Goal: Task Accomplishment & Management: Manage account settings

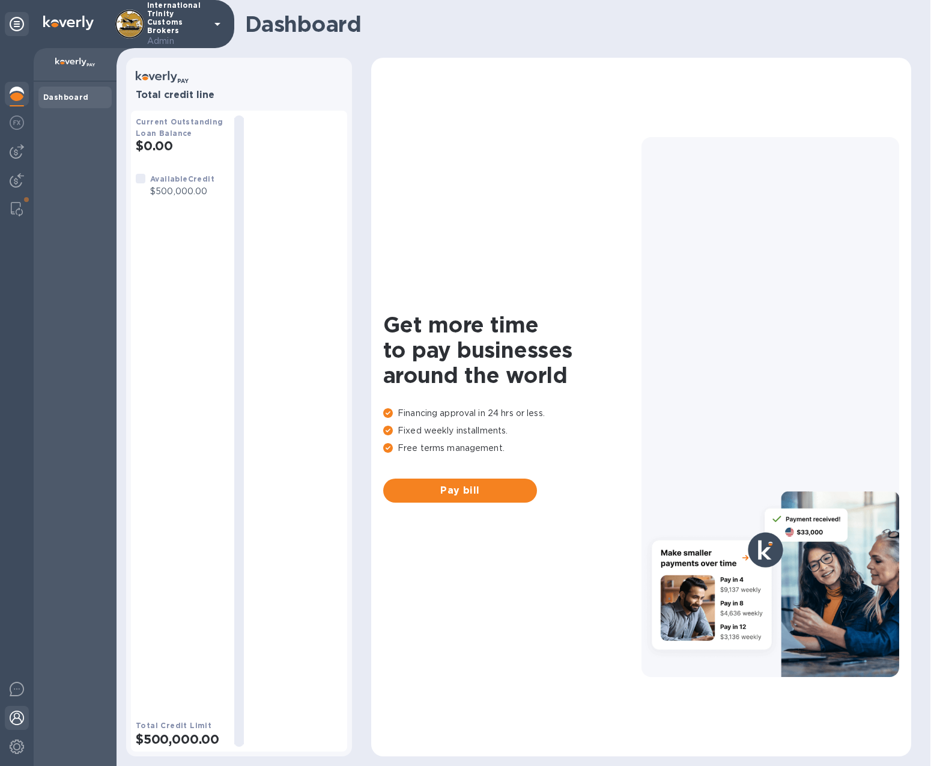
click at [19, 722] on img at bounding box center [17, 717] width 14 height 14
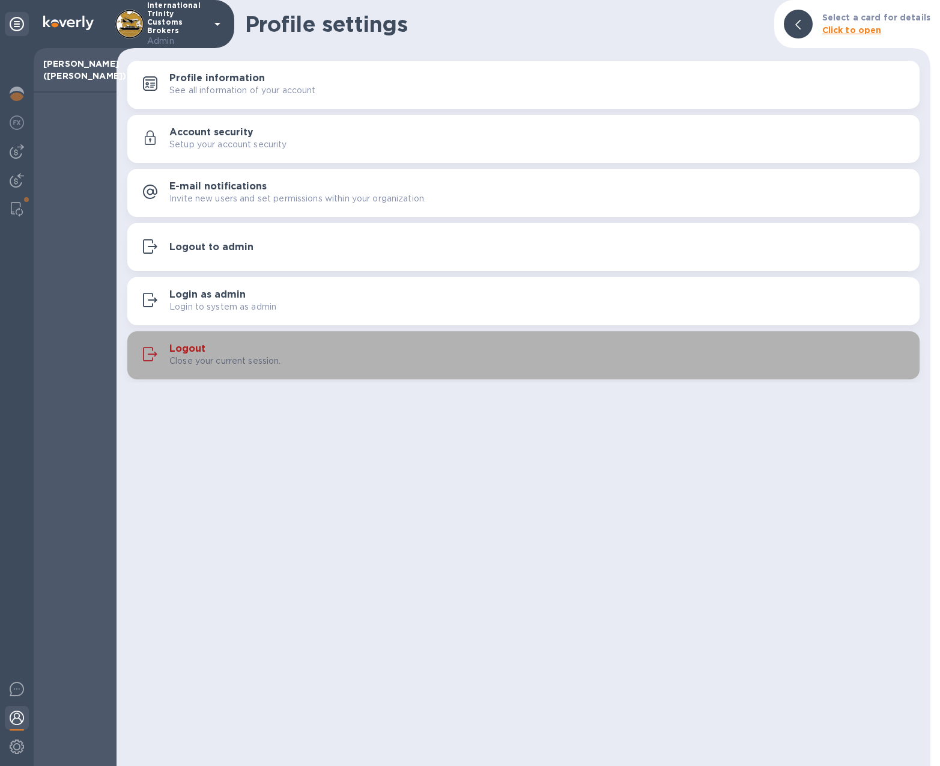
click at [203, 350] on h3 "Logout" at bounding box center [187, 348] width 36 height 11
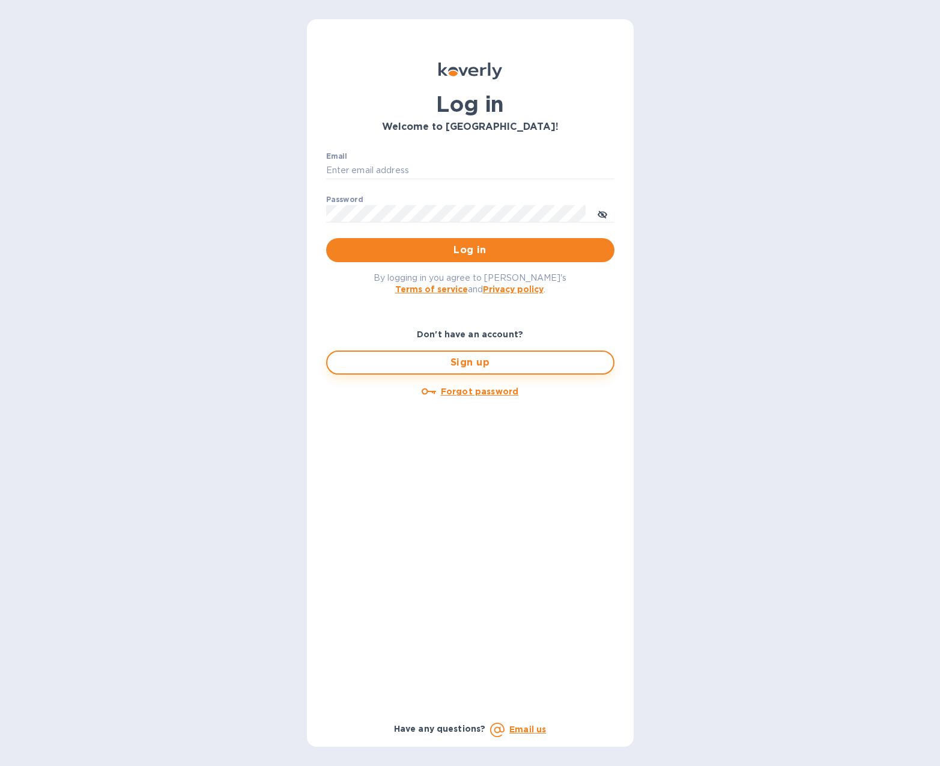
click at [413, 359] on span "Sign up" at bounding box center [470, 362] width 267 height 14
